Goal: Task Accomplishment & Management: Use online tool/utility

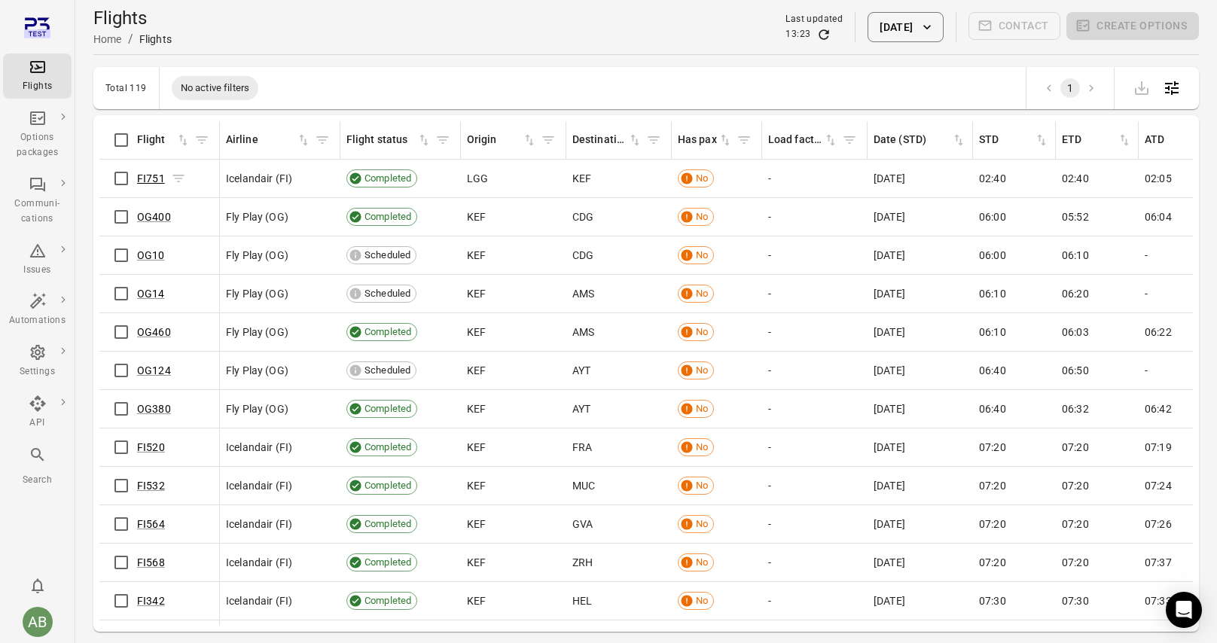
click at [148, 176] on link "FI751" at bounding box center [151, 179] width 28 height 12
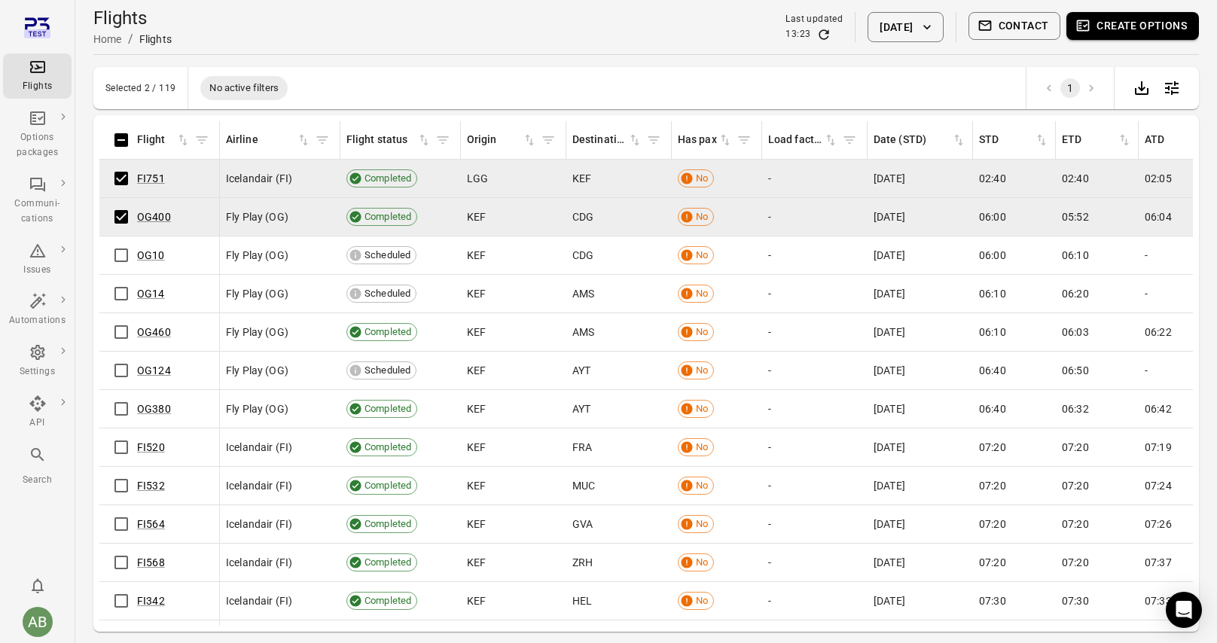
click at [1141, 30] on button "Create options" at bounding box center [1133, 26] width 133 height 28
click at [1037, 22] on button "Contact" at bounding box center [1015, 26] width 93 height 28
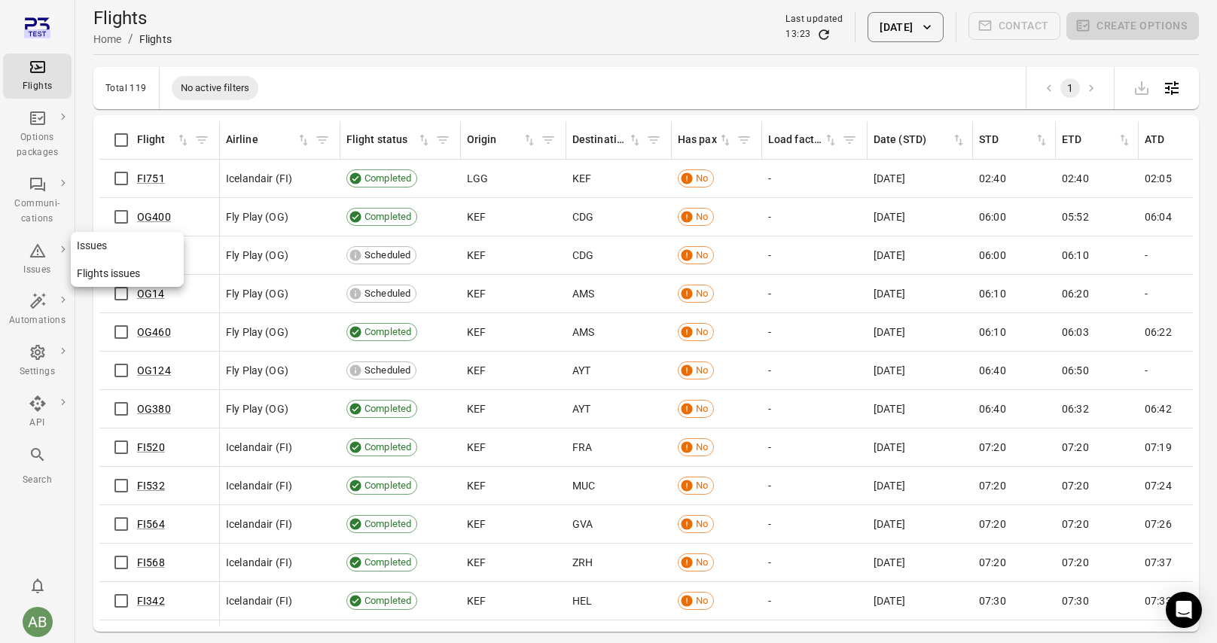
click at [32, 250] on icon "Main navigation" at bounding box center [38, 251] width 18 height 18
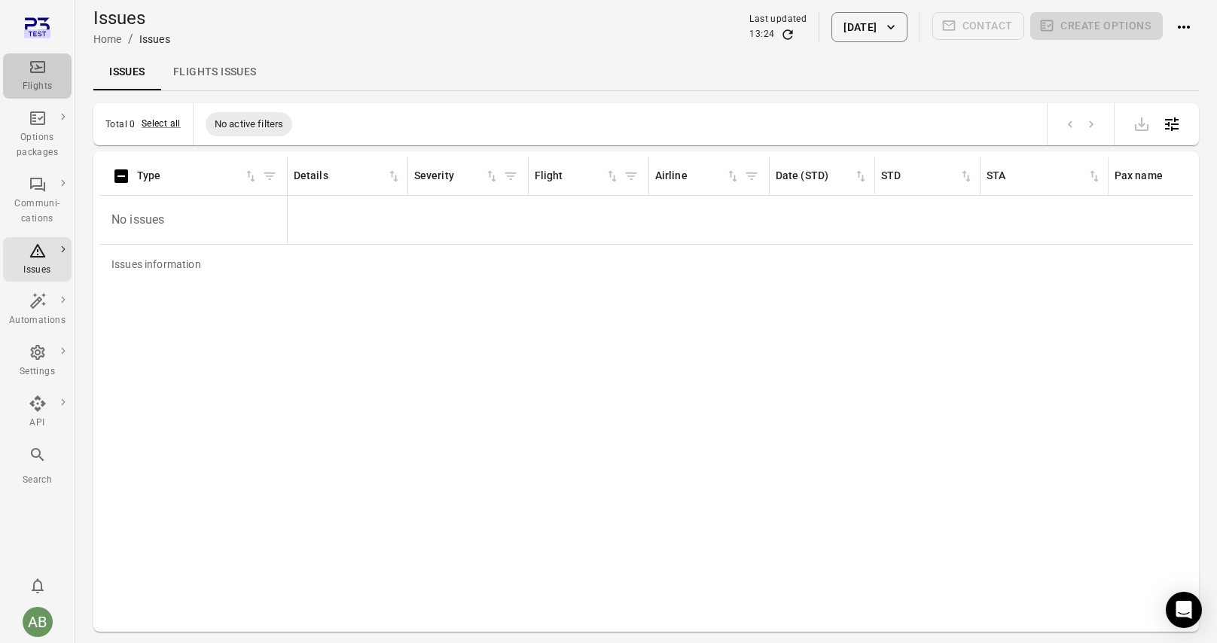
click at [43, 74] on icon "Main navigation" at bounding box center [38, 67] width 18 height 18
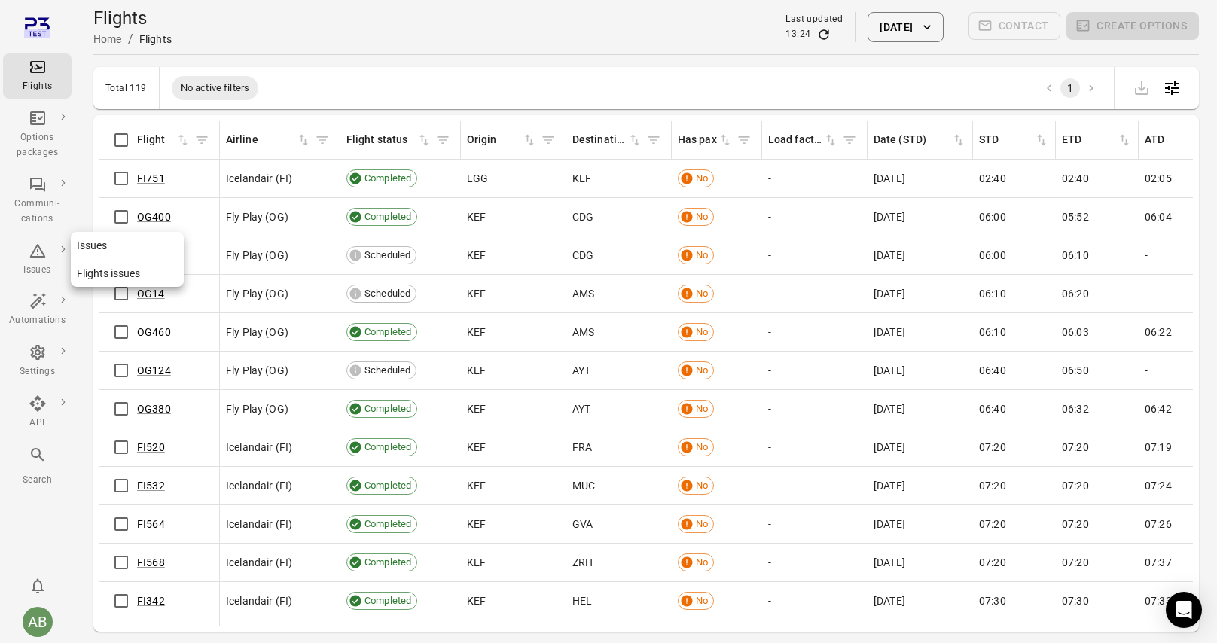
click at [35, 258] on icon "Main navigation" at bounding box center [38, 251] width 18 height 18
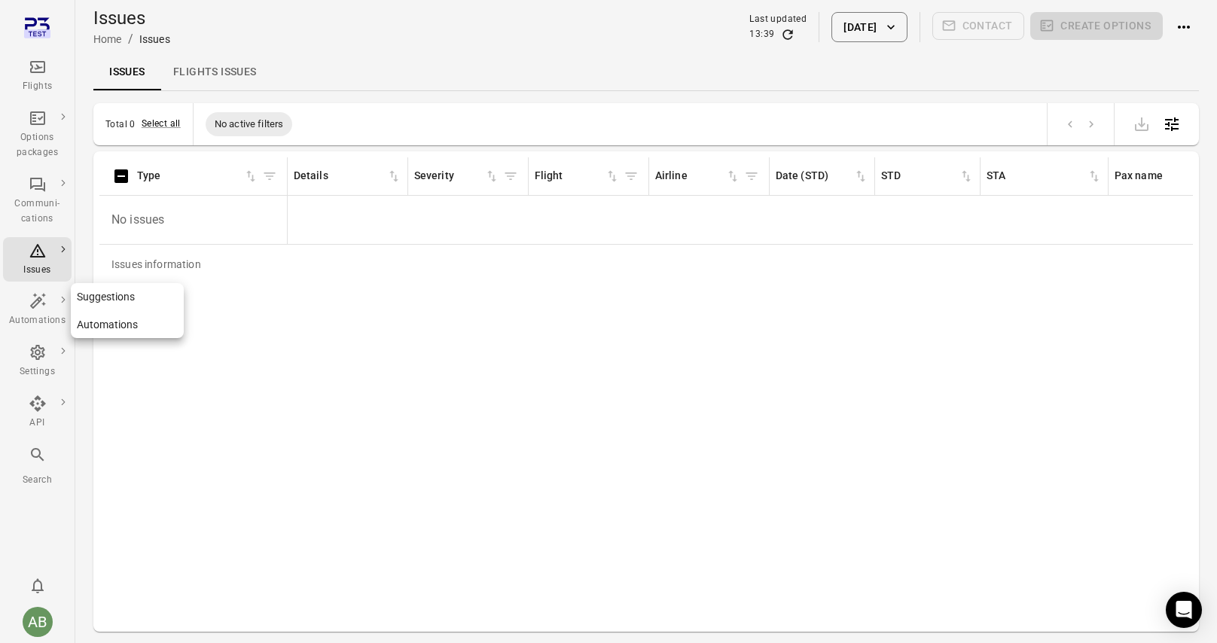
click at [35, 303] on icon "Main navigation" at bounding box center [38, 301] width 18 height 18
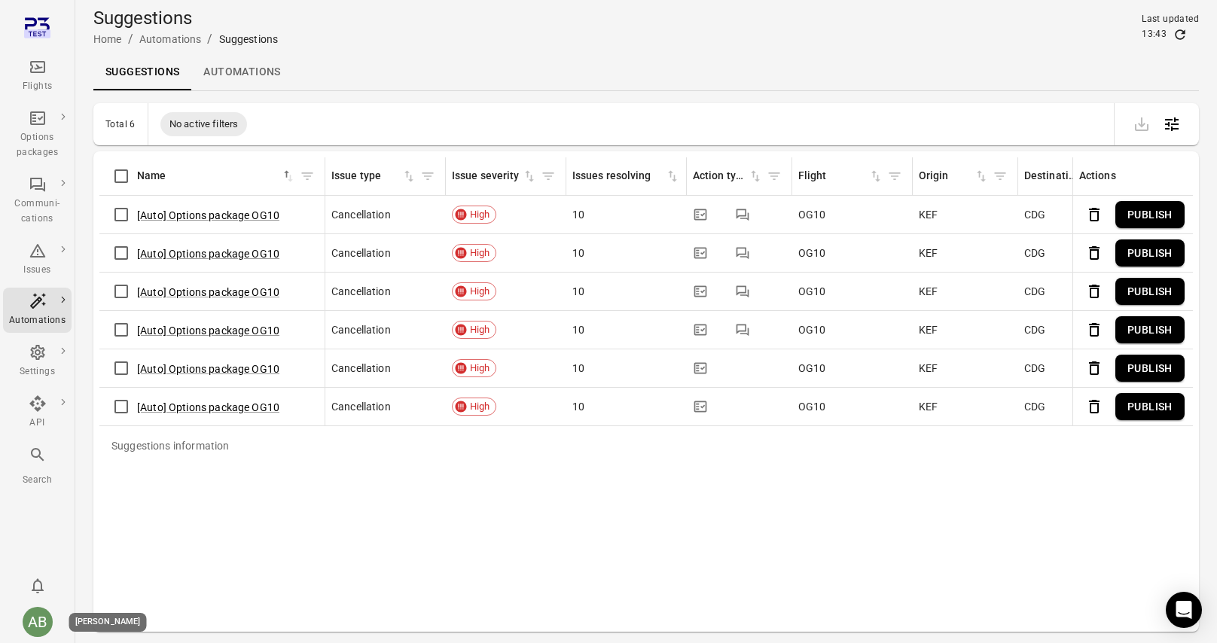
click at [37, 625] on div "AB" at bounding box center [38, 622] width 30 height 30
click at [121, 588] on link "Personal settings" at bounding box center [115, 590] width 113 height 28
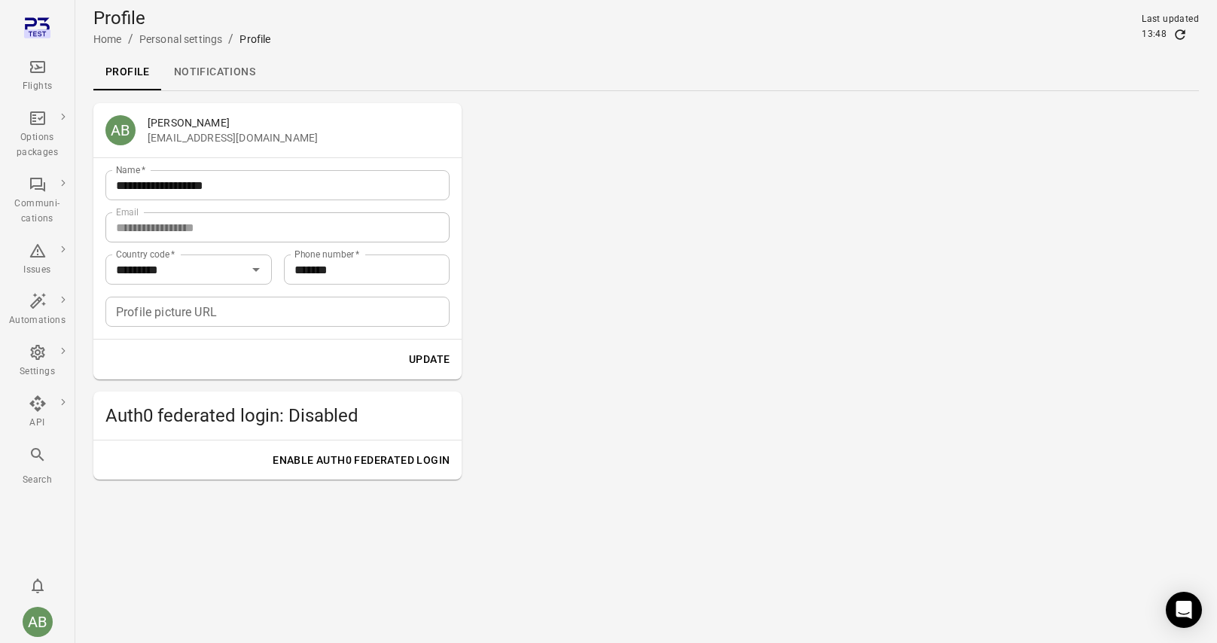
click at [316, 267] on input "*******" at bounding box center [367, 270] width 167 height 30
click at [434, 358] on button "Update" at bounding box center [429, 360] width 53 height 28
click at [319, 266] on input "********" at bounding box center [367, 270] width 167 height 30
type input "*******"
click at [429, 359] on button "Update" at bounding box center [429, 360] width 53 height 28
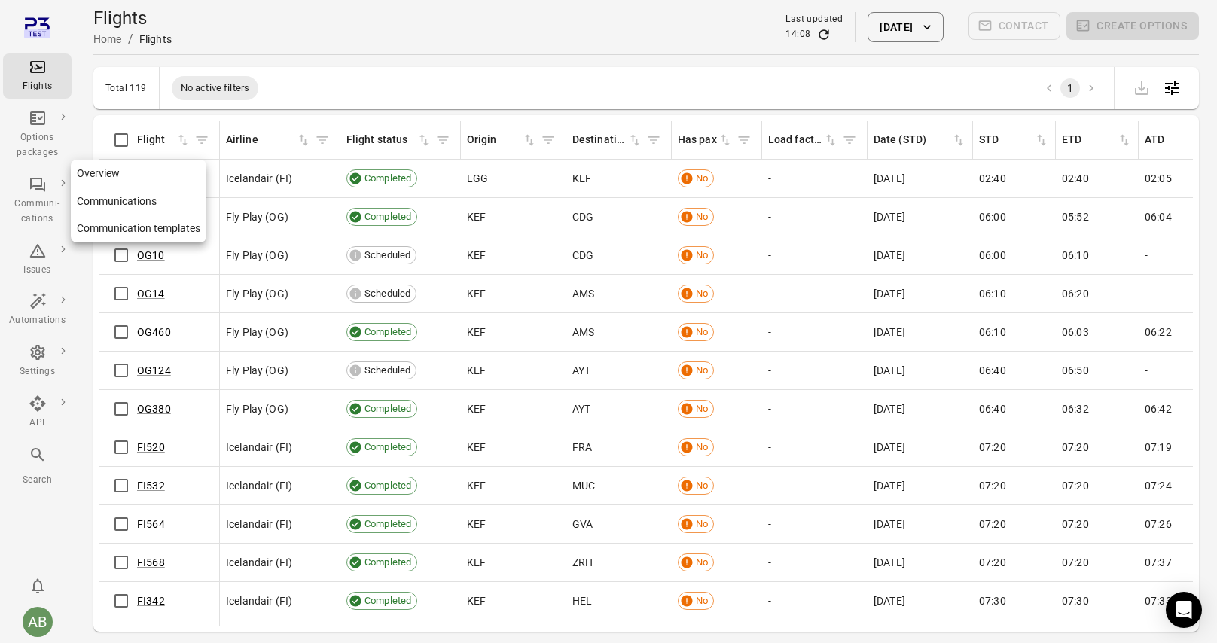
click at [35, 198] on div "Communi-cations" at bounding box center [37, 212] width 57 height 30
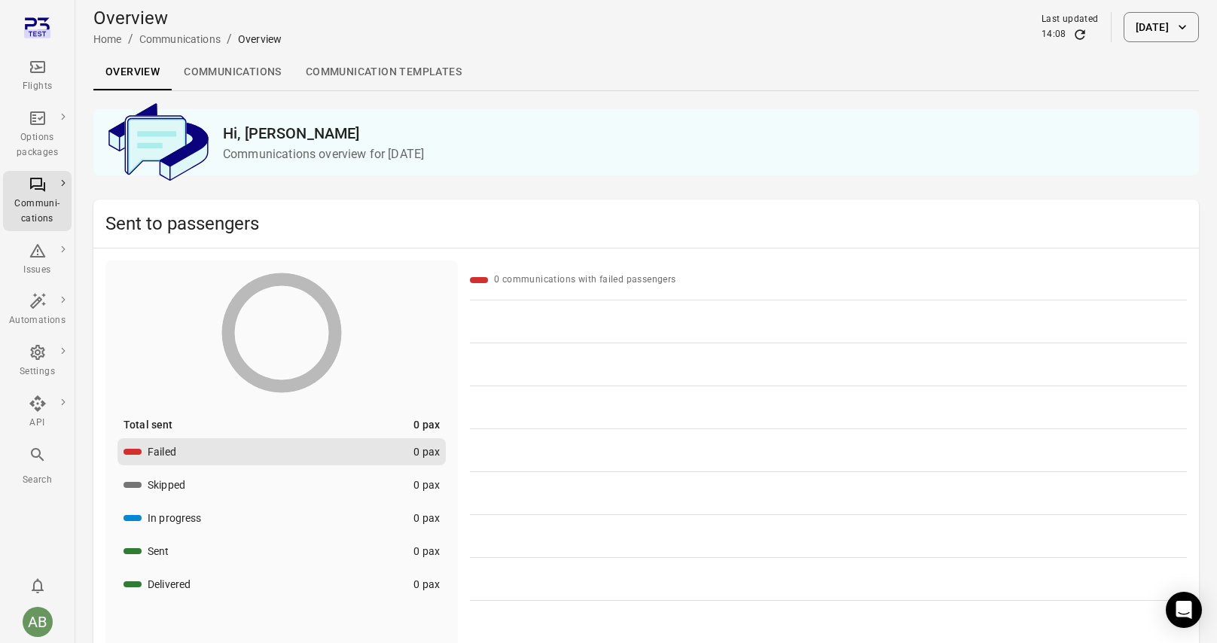
click at [240, 74] on link "Communications" at bounding box center [233, 72] width 122 height 36
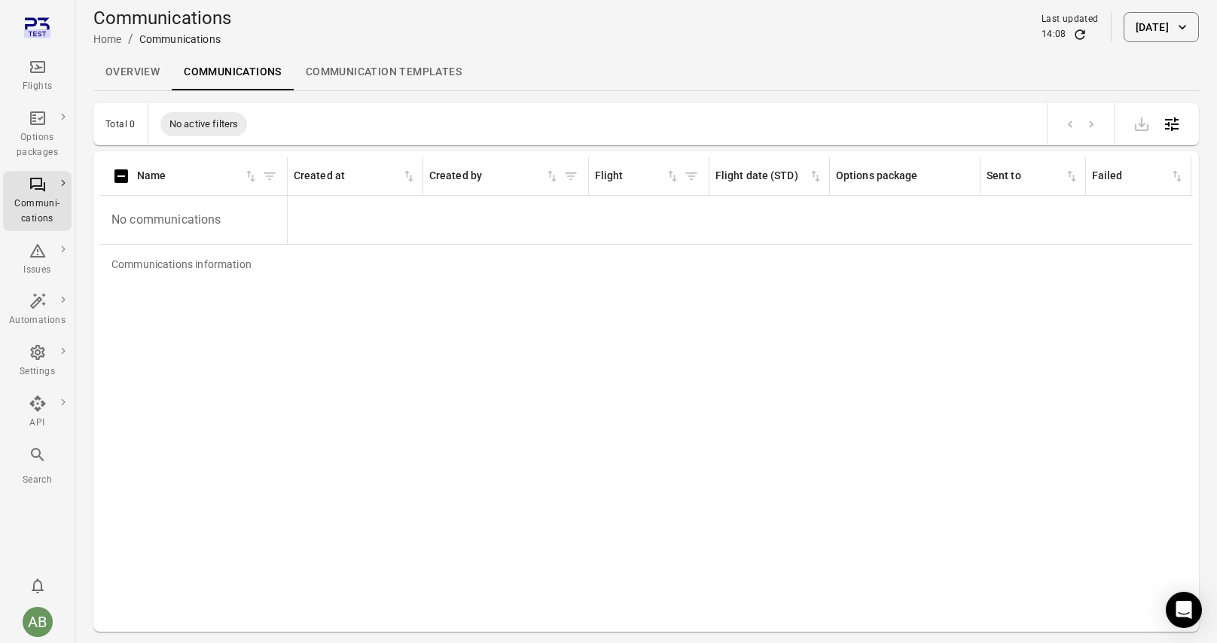
click at [432, 75] on link "Communication templates" at bounding box center [384, 72] width 180 height 36
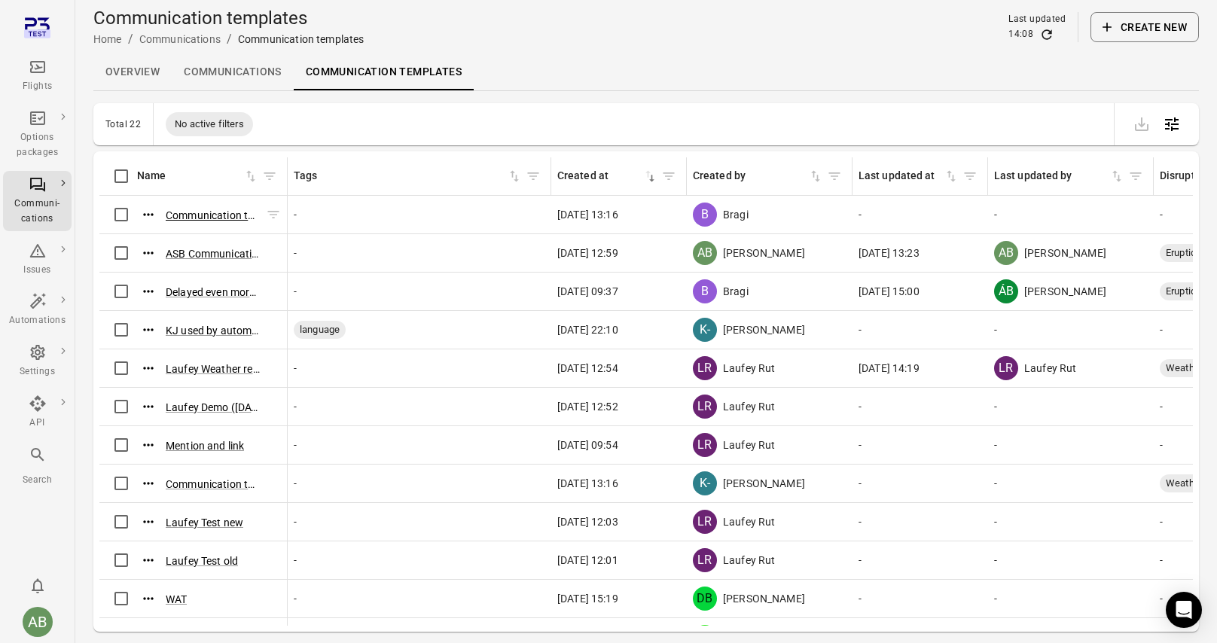
click at [196, 214] on button "Communication template ([DATE] 13:13)" at bounding box center [213, 215] width 94 height 15
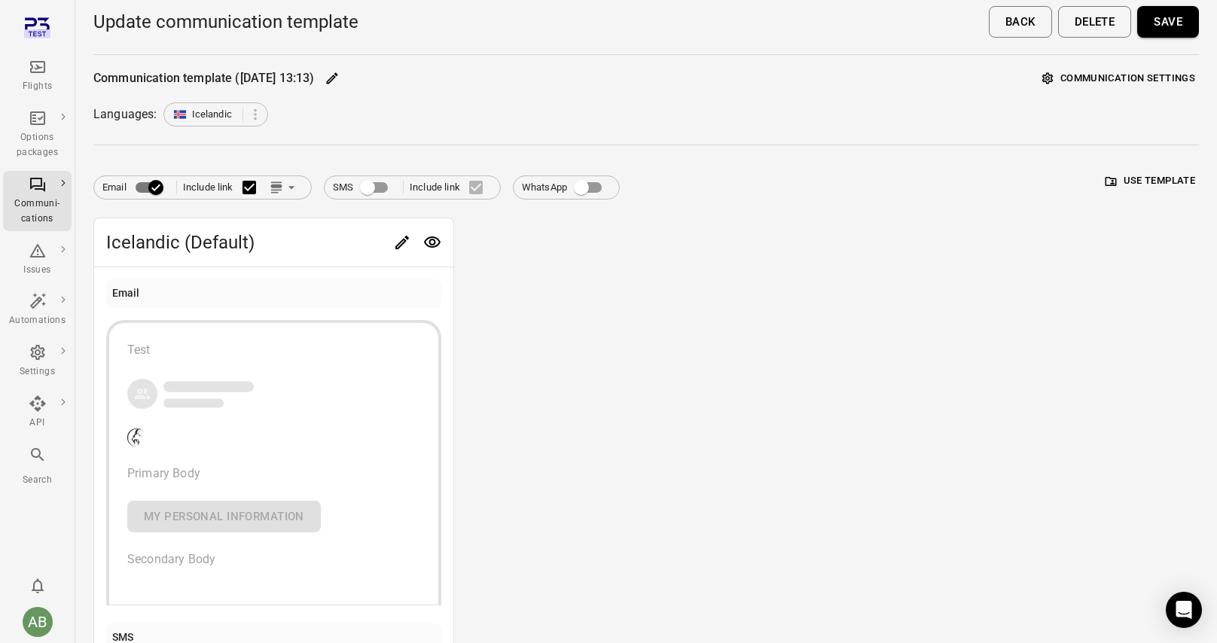
click at [1116, 84] on button "Communication settings" at bounding box center [1119, 78] width 160 height 23
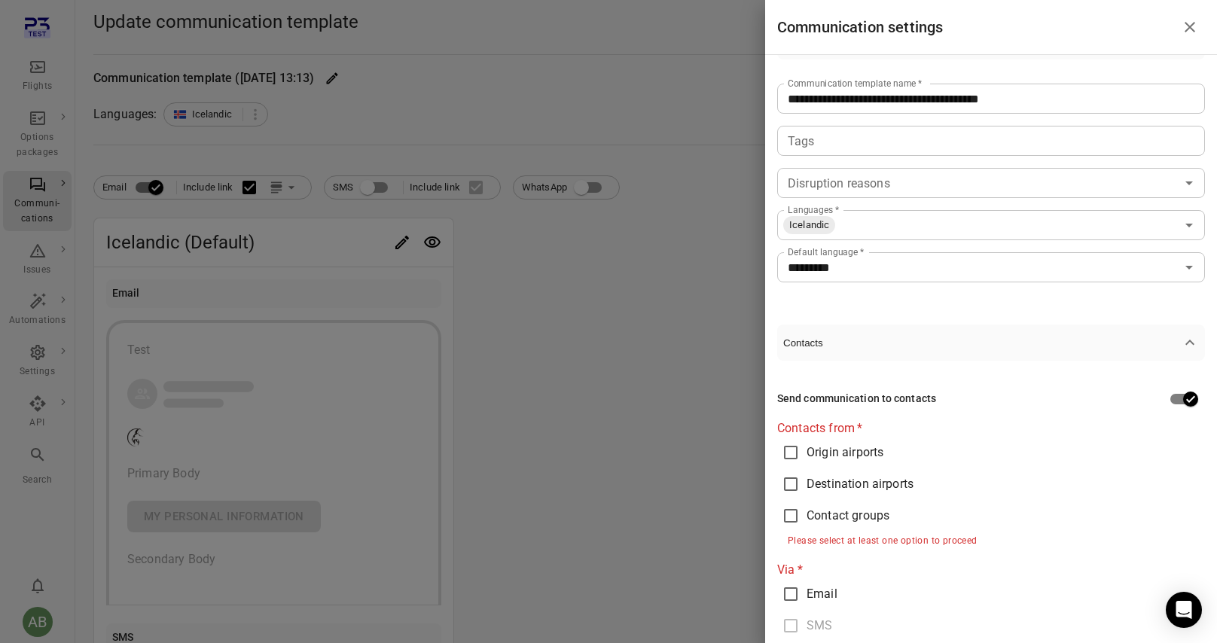
scroll to position [96, 0]
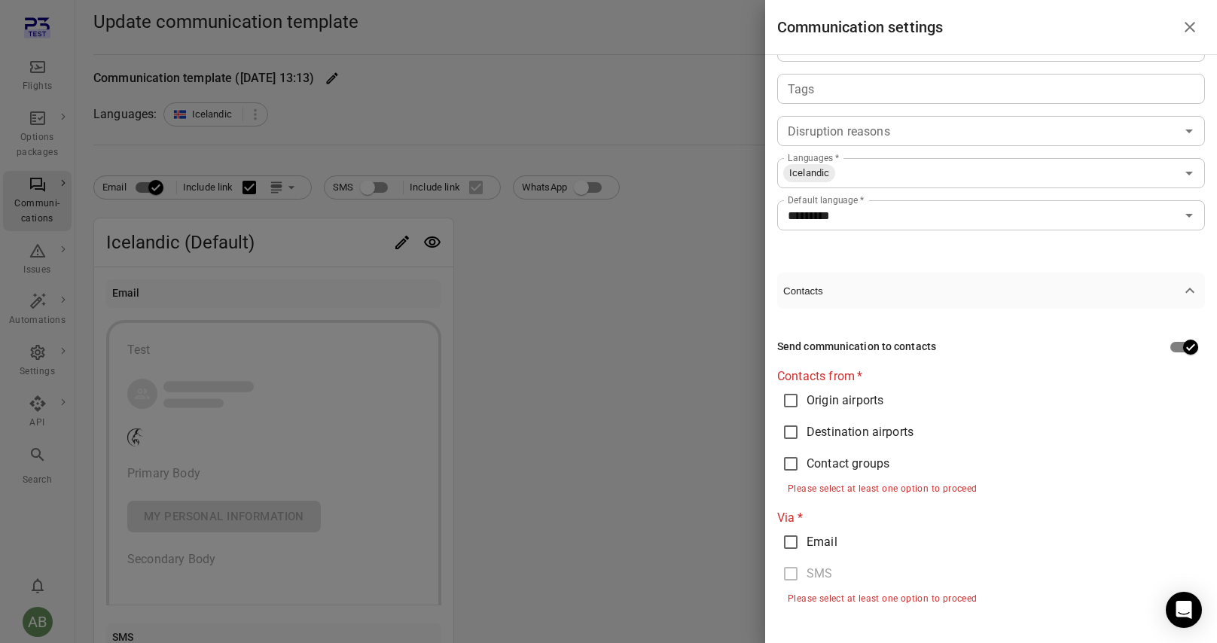
click at [1184, 32] on icon "Close drawer" at bounding box center [1190, 27] width 18 height 18
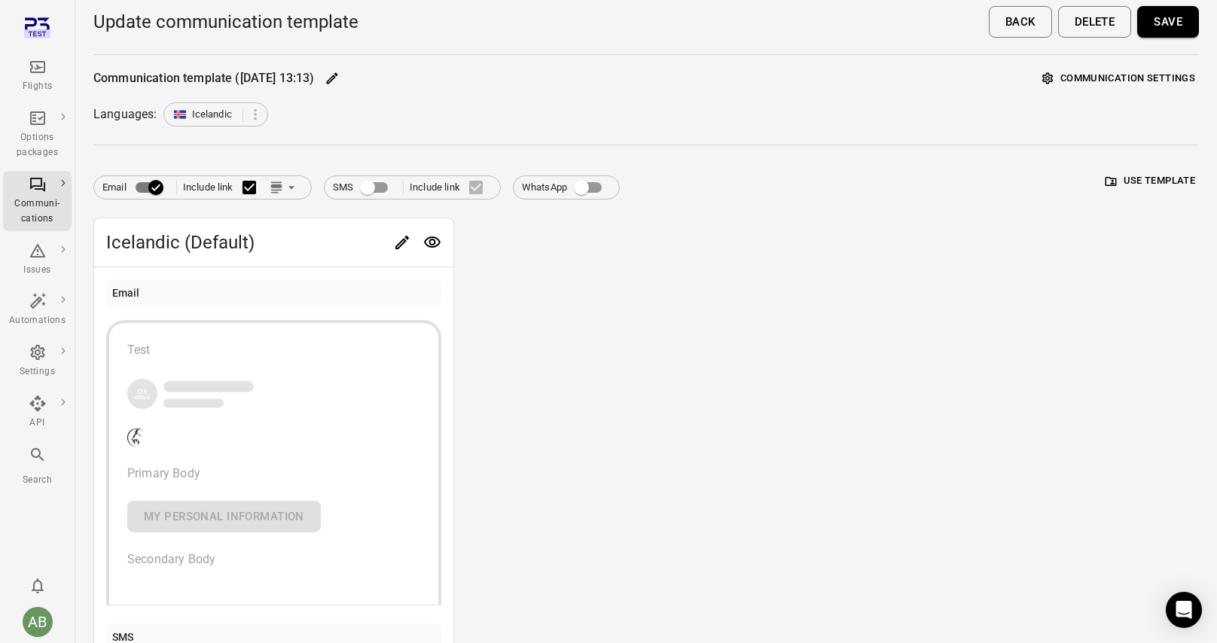
scroll to position [276, 0]
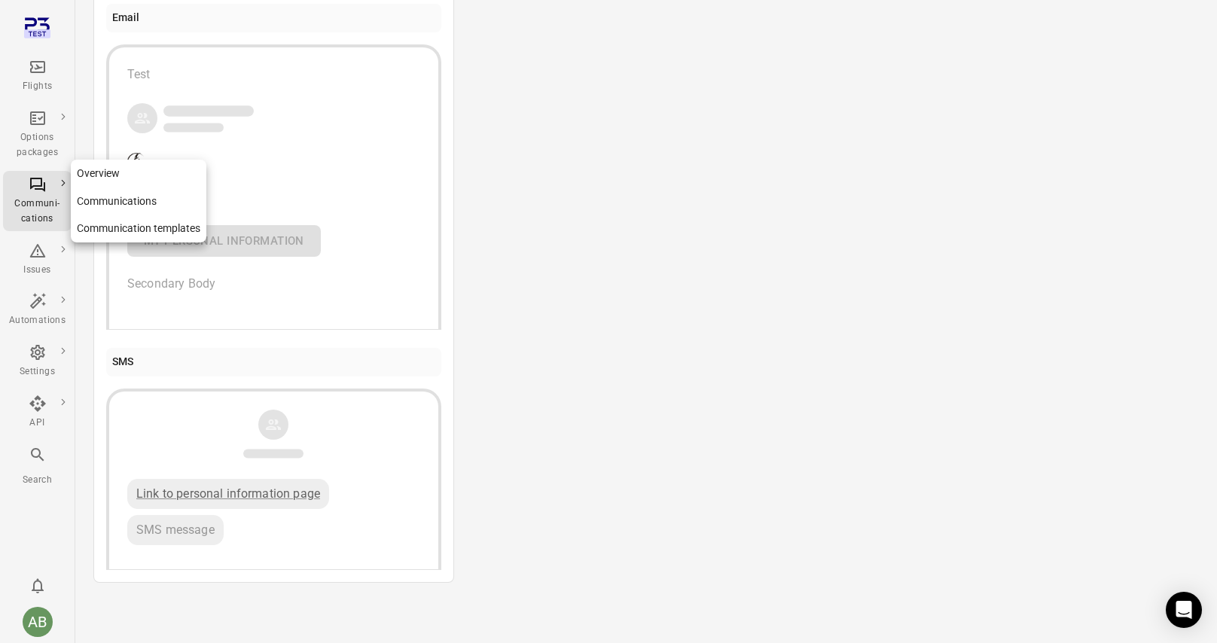
click at [31, 197] on div "Communi-cations" at bounding box center [37, 212] width 57 height 30
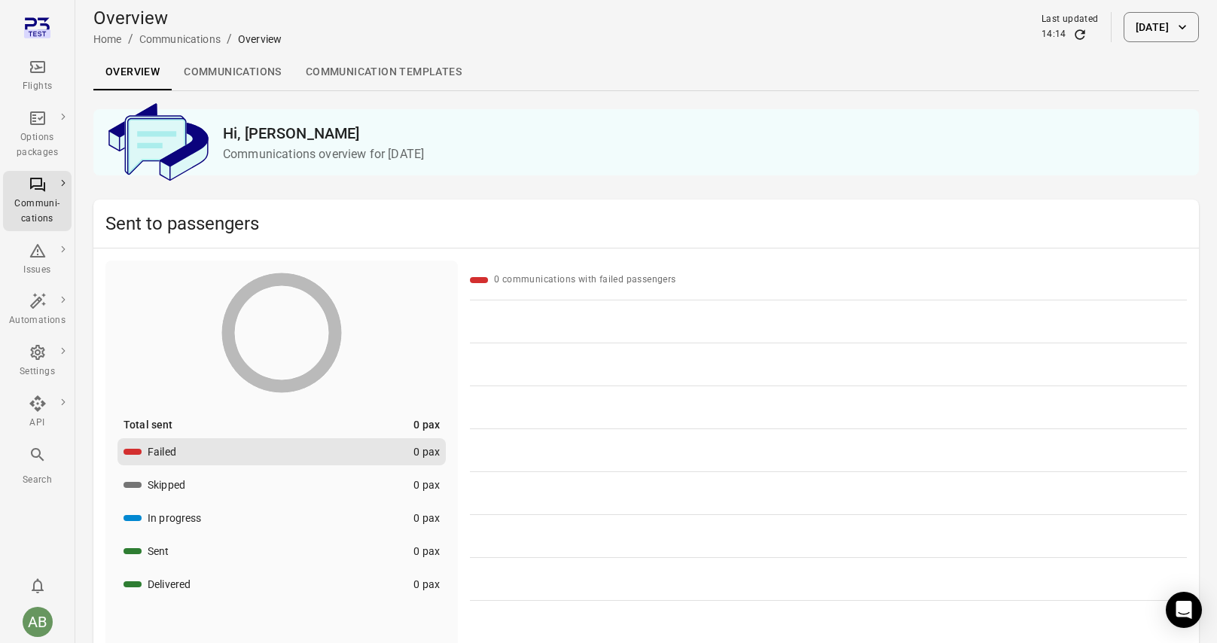
click at [225, 72] on link "Communications" at bounding box center [233, 72] width 122 height 36
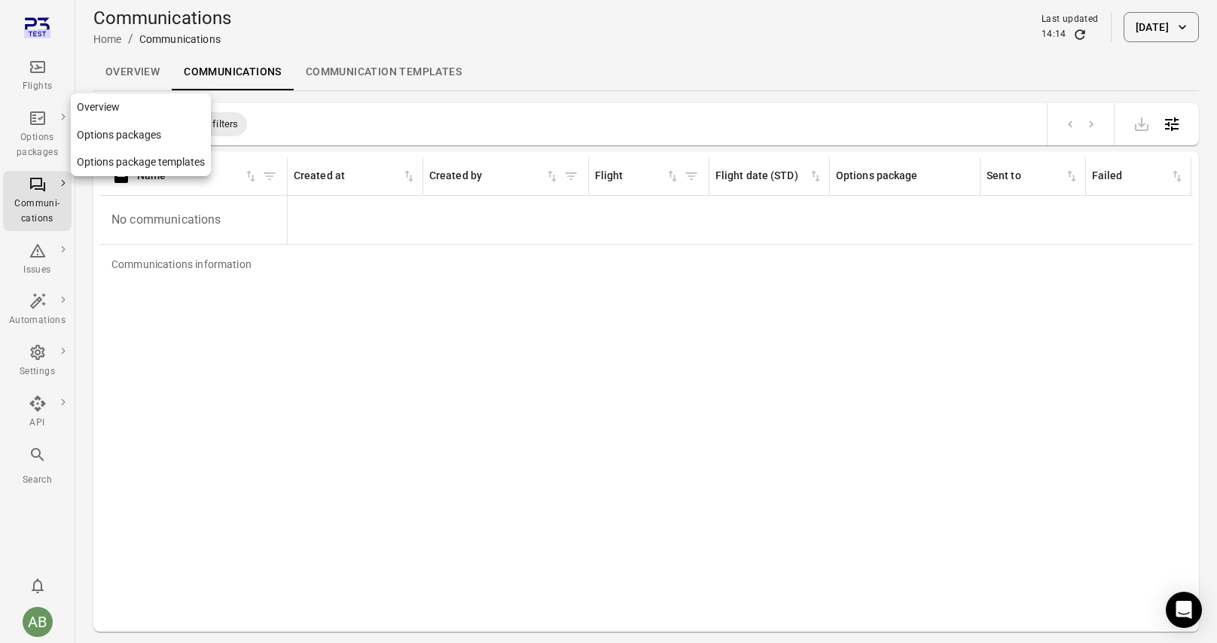
click at [33, 137] on div "Options packages" at bounding box center [37, 145] width 57 height 30
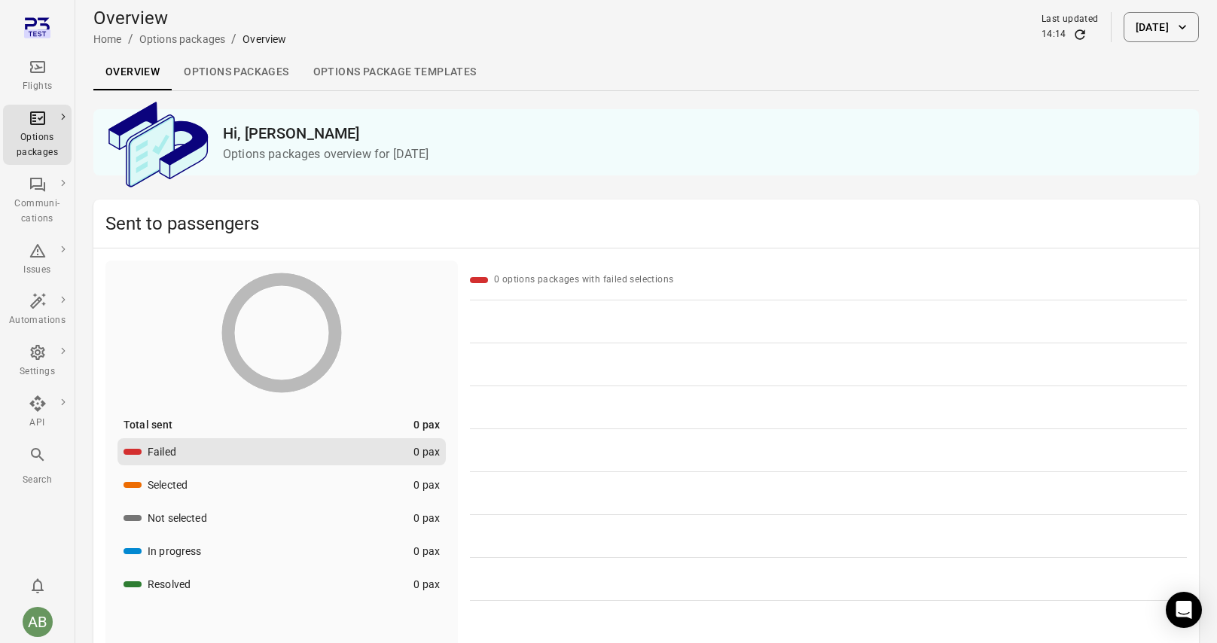
click at [249, 71] on link "Options packages" at bounding box center [236, 72] width 129 height 36
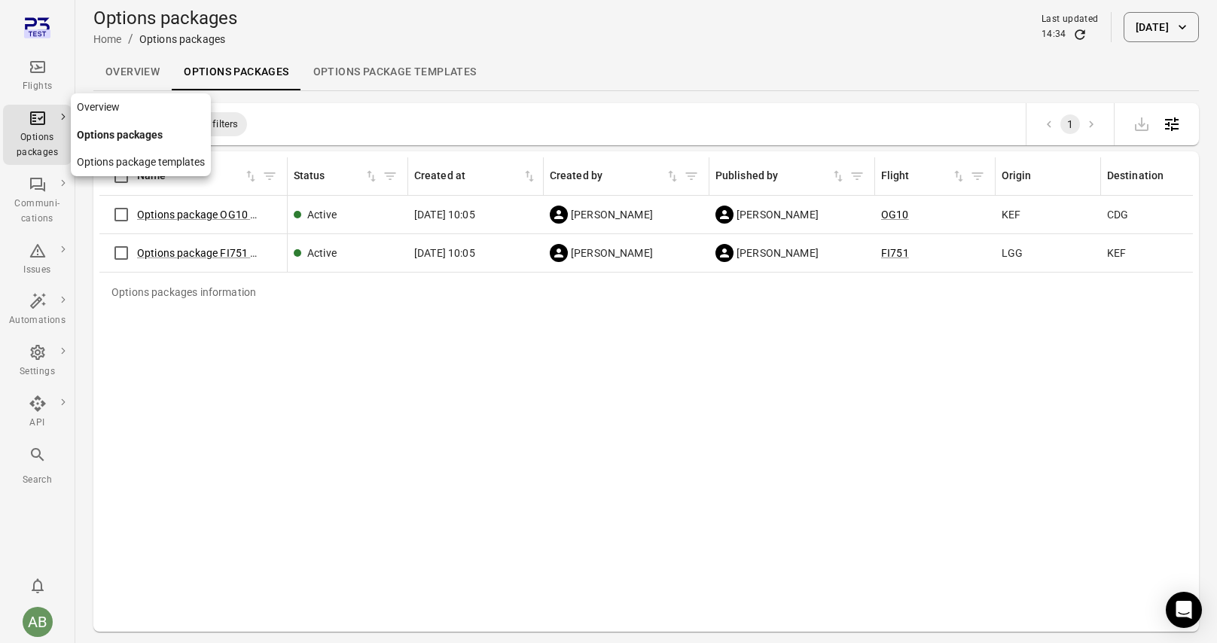
click at [30, 124] on icon "Main navigation" at bounding box center [37, 119] width 15 height 14
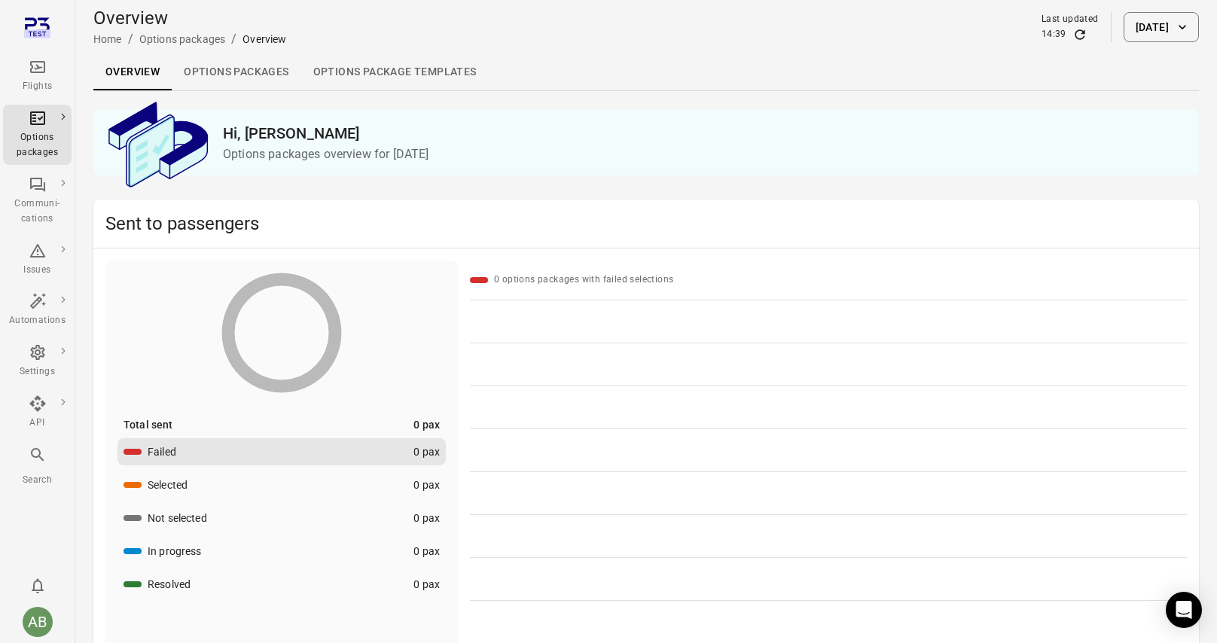
click at [214, 67] on link "Options packages" at bounding box center [236, 72] width 129 height 36
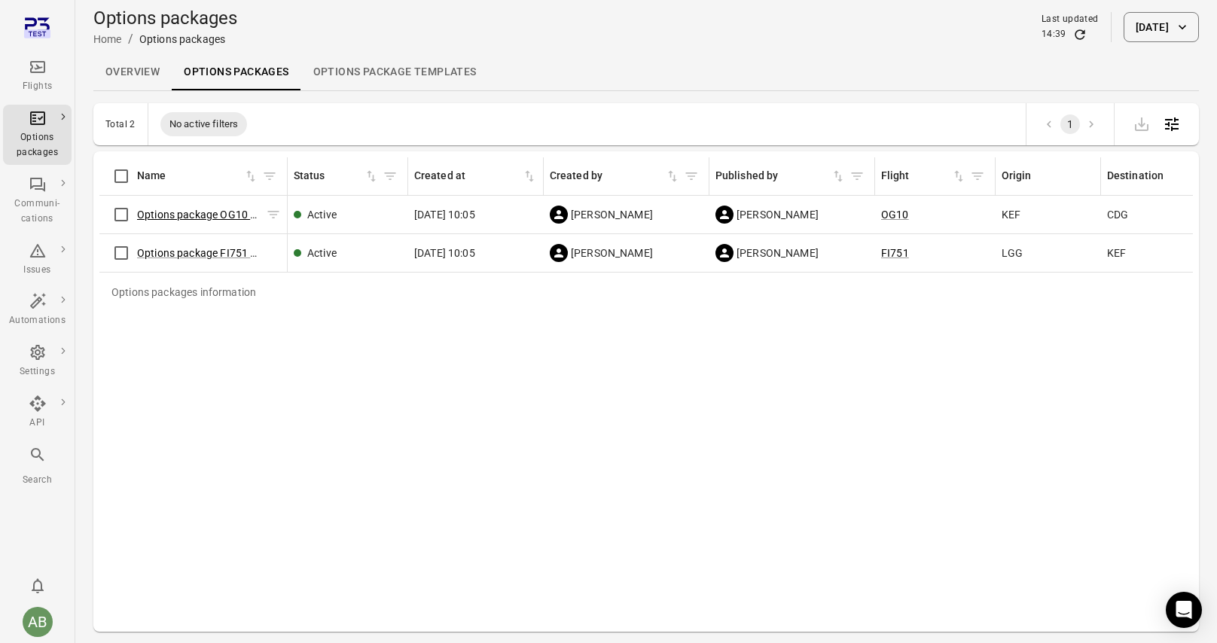
click at [226, 213] on link "Options package OG10 ([DATE])" at bounding box center [213, 215] width 152 height 12
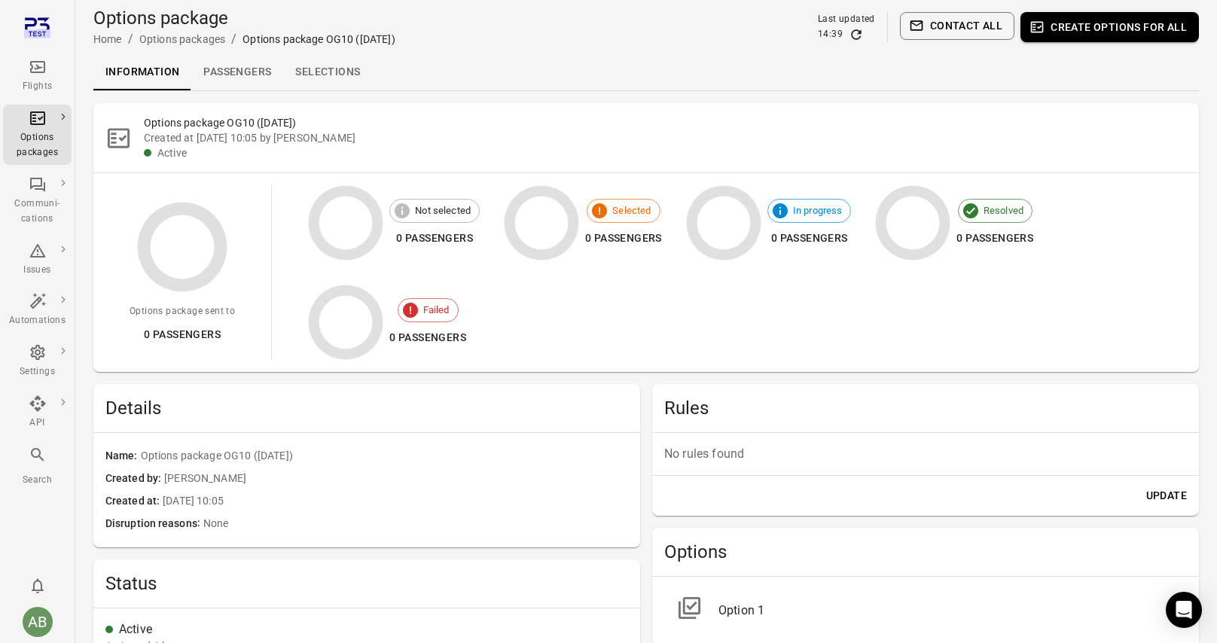
click at [1072, 35] on button "Create options for all" at bounding box center [1110, 27] width 179 height 30
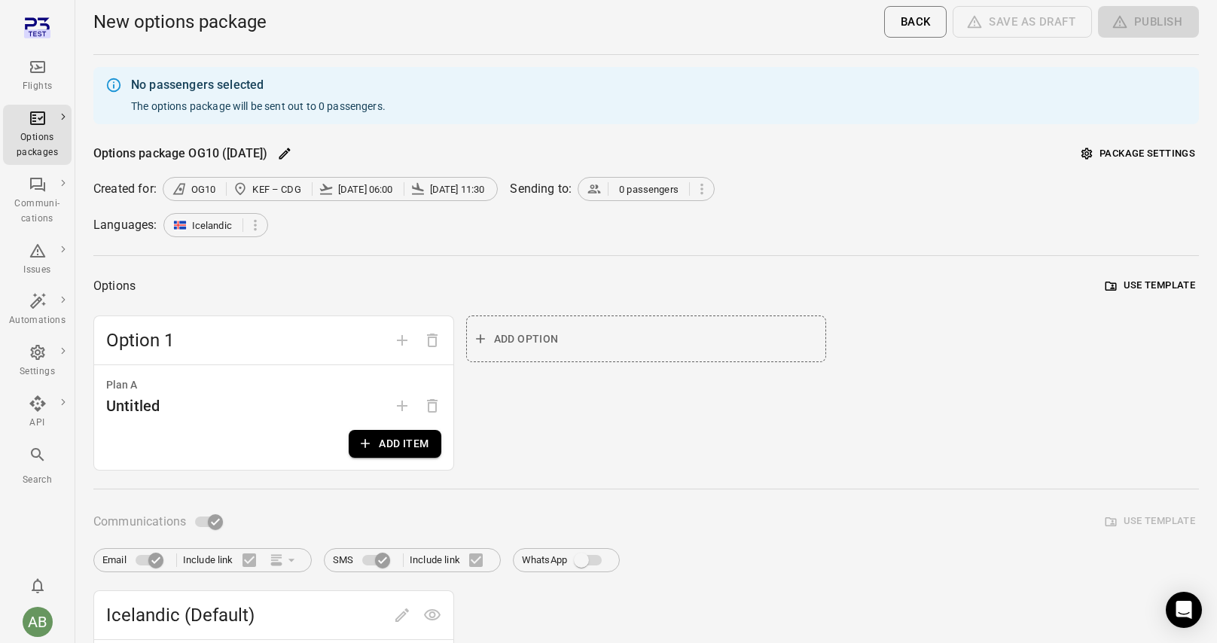
click at [351, 389] on div "Plan A" at bounding box center [273, 385] width 335 height 17
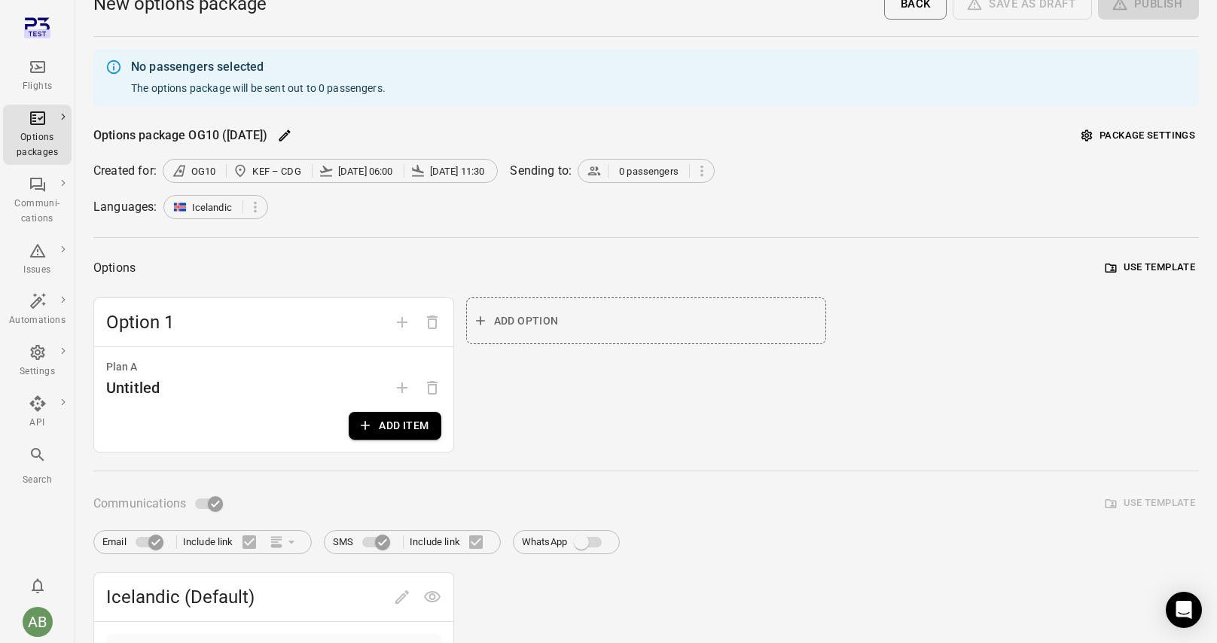
scroll to position [2, 0]
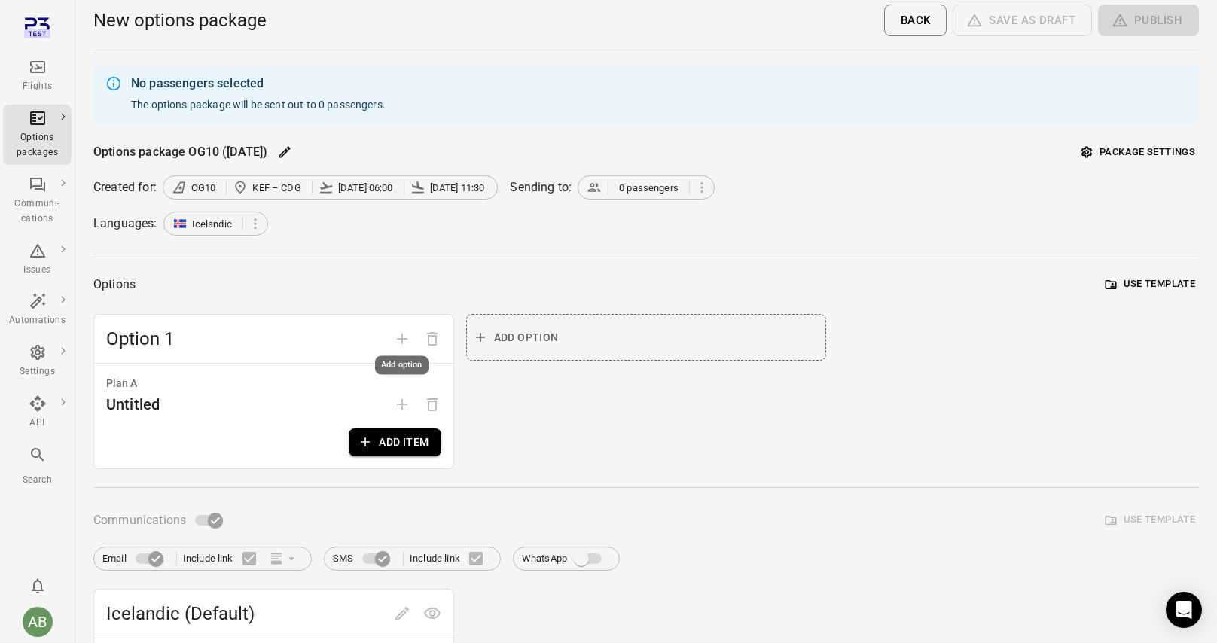
click at [405, 336] on span "Add option" at bounding box center [402, 338] width 30 height 14
click at [431, 341] on span "Delete option" at bounding box center [432, 338] width 30 height 14
click at [396, 452] on button "Add item" at bounding box center [395, 443] width 92 height 28
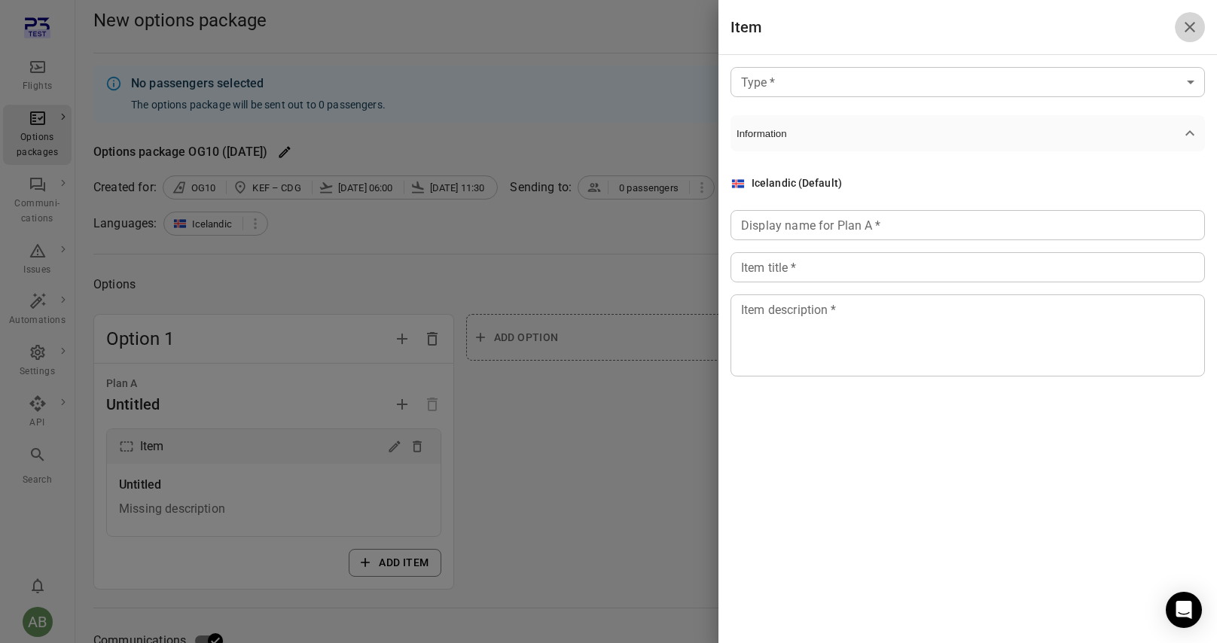
click at [1187, 26] on icon "Close drawer" at bounding box center [1190, 27] width 18 height 18
